Goal: Task Accomplishment & Management: Use online tool/utility

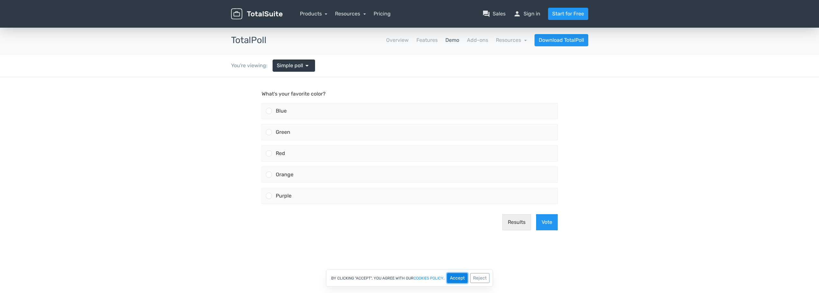
click at [456, 280] on button "Accept" at bounding box center [457, 278] width 21 height 10
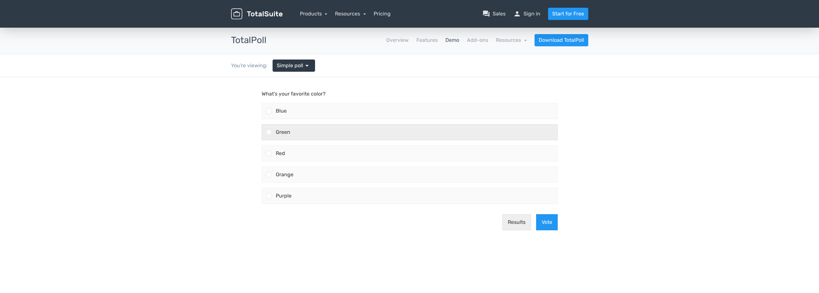
click at [285, 133] on span "Green" at bounding box center [283, 132] width 14 height 6
click at [269, 132] on input "Green" at bounding box center [269, 132] width 0 height 0
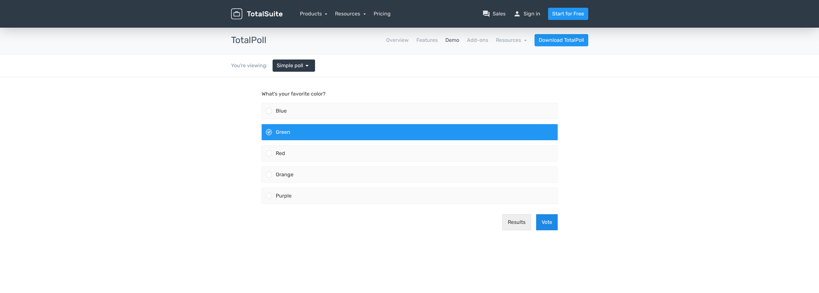
click at [546, 222] on button "Vote" at bounding box center [547, 222] width 22 height 16
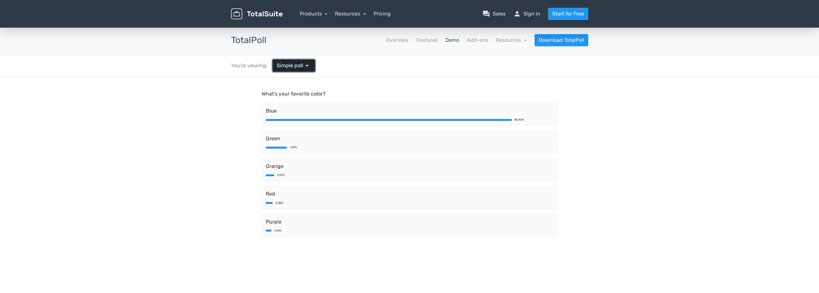
click at [305, 66] on span "arrow_drop_down" at bounding box center [307, 66] width 8 height 8
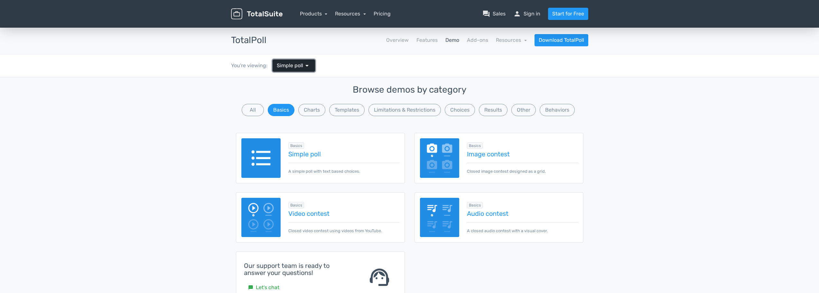
click at [305, 66] on span "arrow_drop_down" at bounding box center [307, 66] width 8 height 8
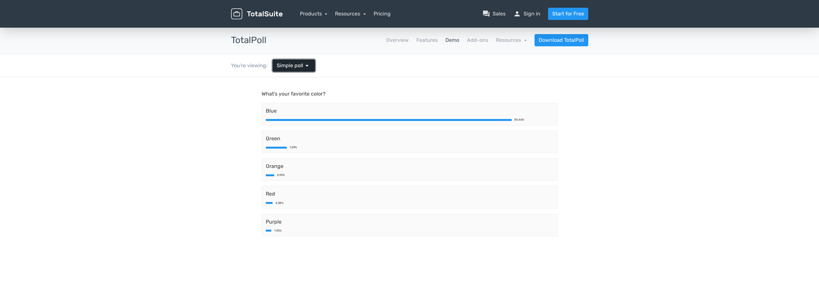
click at [305, 66] on span "arrow_drop_down" at bounding box center [307, 66] width 8 height 8
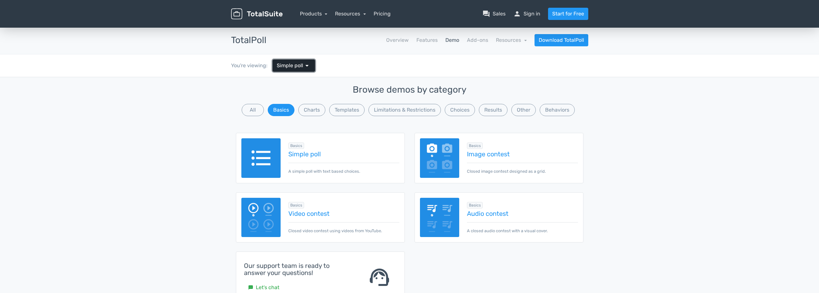
click at [305, 66] on span "arrow_drop_down" at bounding box center [307, 66] width 8 height 8
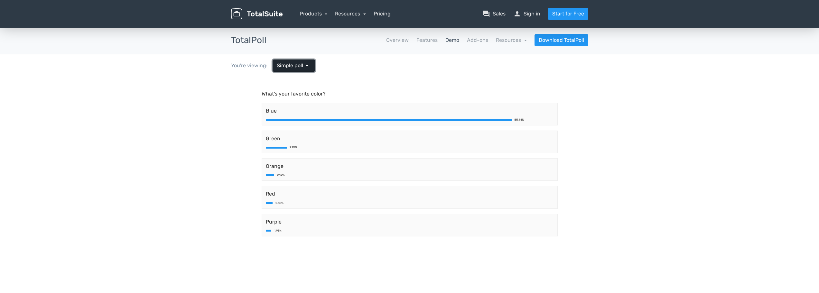
click at [305, 66] on span "arrow_drop_down" at bounding box center [307, 66] width 8 height 8
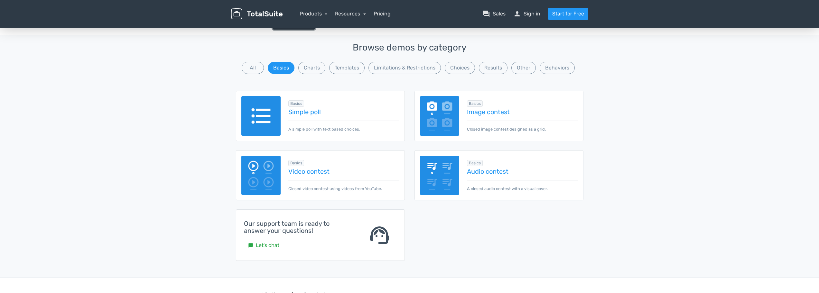
scroll to position [20, 0]
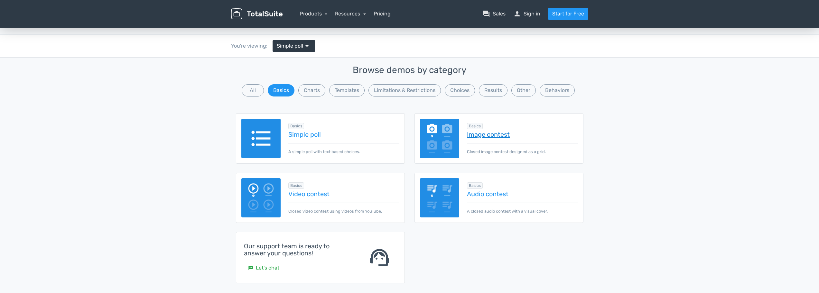
click at [494, 133] on link "Image contest" at bounding box center [522, 134] width 111 height 7
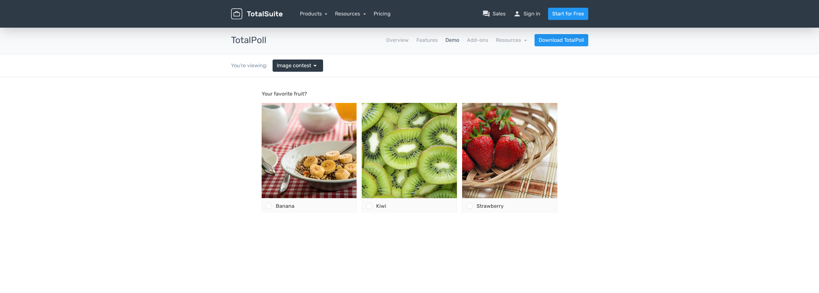
scroll to position [161, 0]
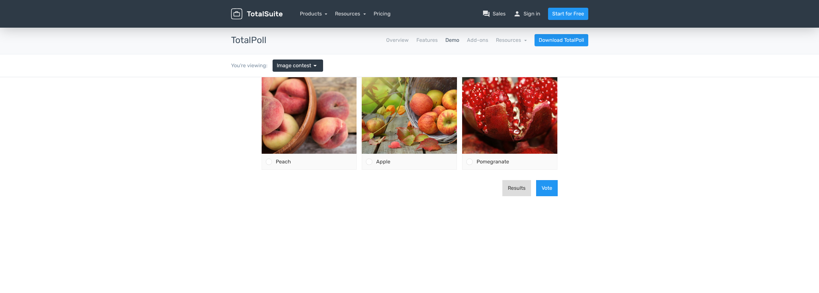
click at [515, 191] on button "Results" at bounding box center [516, 188] width 29 height 16
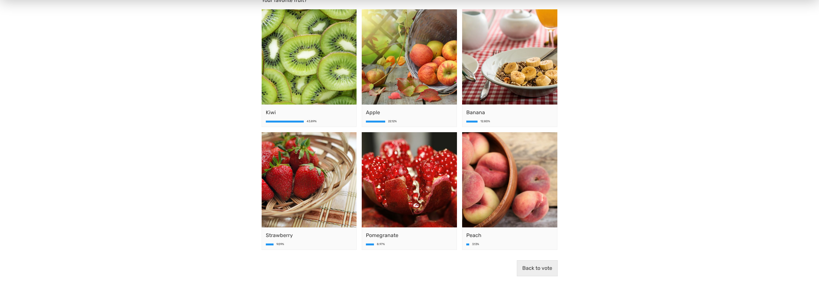
scroll to position [0, 0]
